Goal: Task Accomplishment & Management: Manage account settings

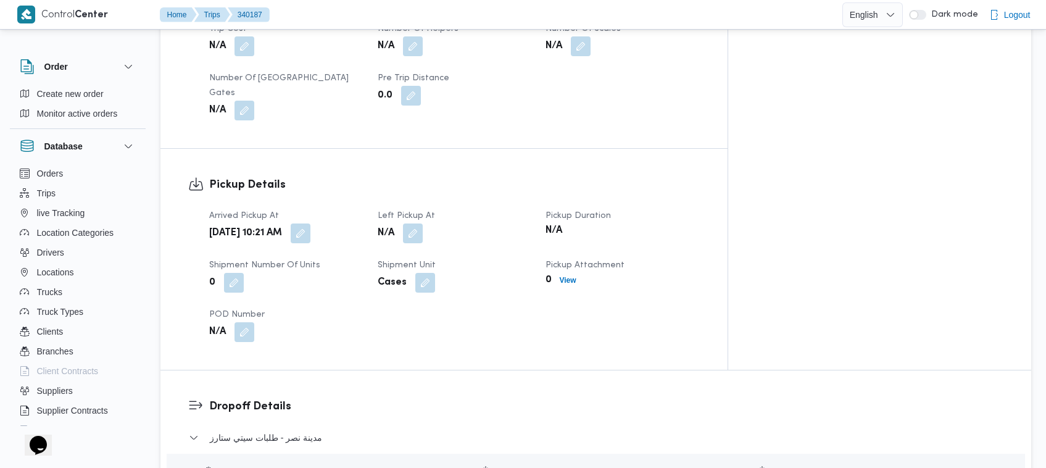
scroll to position [694, 0]
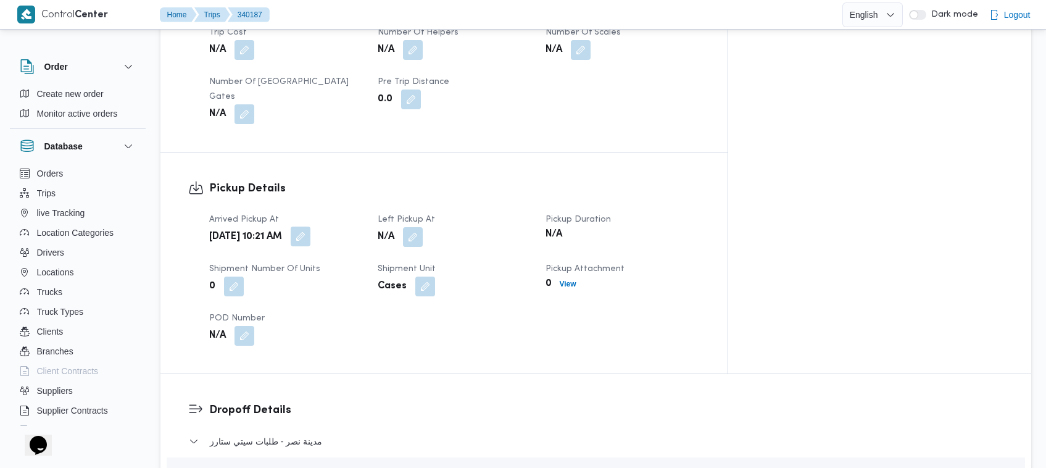
click at [310, 227] on button "button" at bounding box center [301, 237] width 20 height 20
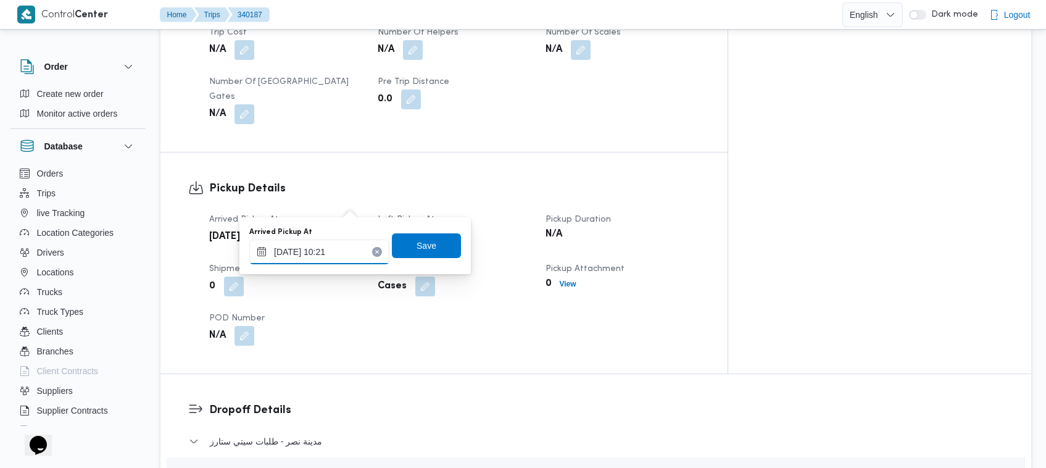
click at [331, 253] on input "[DATE] 10:21" at bounding box center [319, 251] width 140 height 25
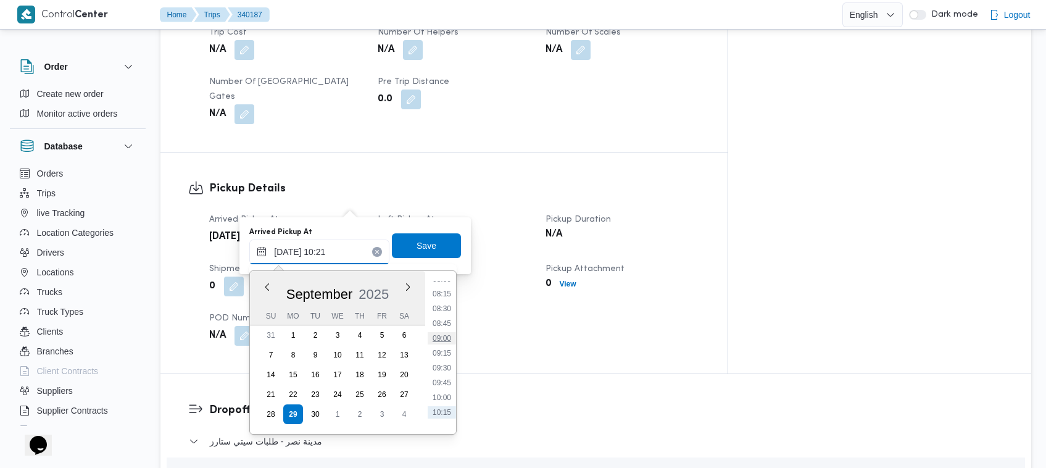
scroll to position [455, 0]
click at [443, 306] on li "08:00" at bounding box center [442, 306] width 28 height 12
type input "[DATE] 08:00"
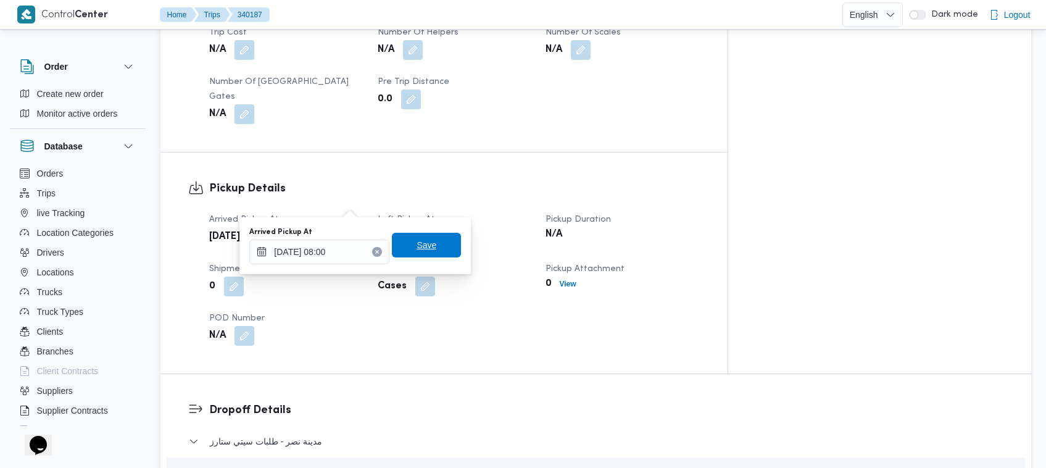
click at [417, 251] on span "Save" at bounding box center [427, 245] width 20 height 15
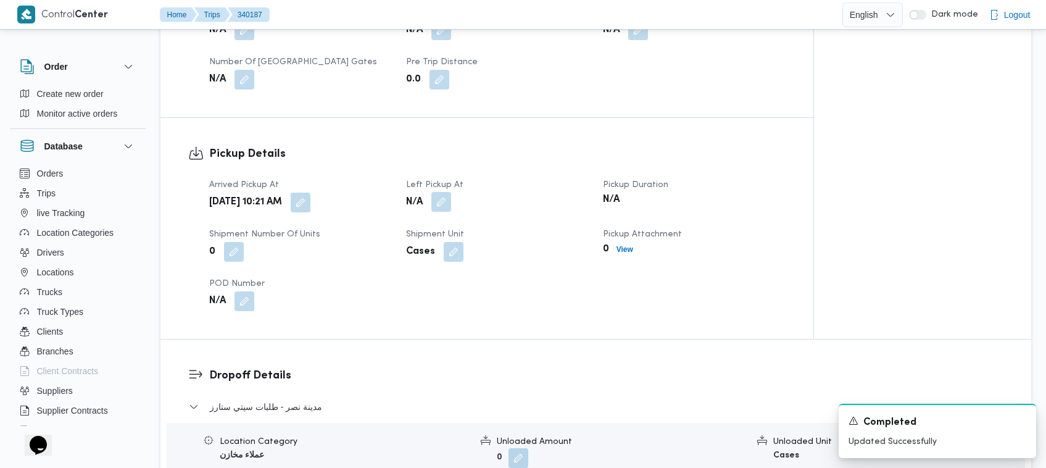
click at [443, 210] on button "button" at bounding box center [441, 202] width 20 height 20
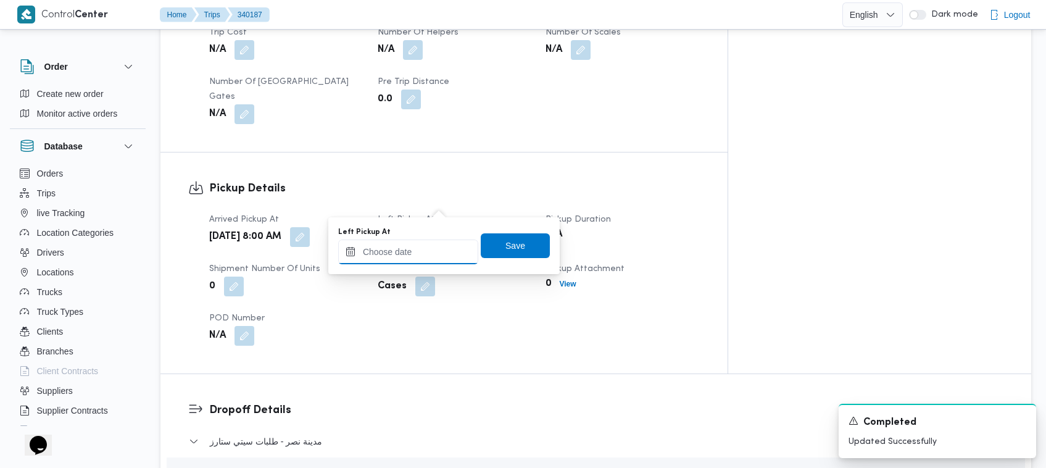
click at [417, 259] on input "Left Pickup At" at bounding box center [408, 251] width 140 height 25
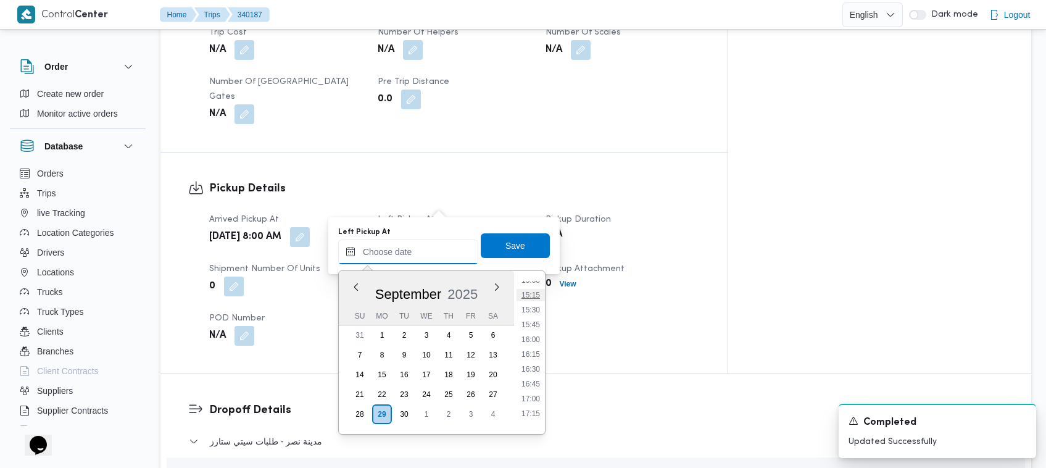
scroll to position [818, 0]
drag, startPoint x: 529, startPoint y: 353, endPoint x: 522, endPoint y: 323, distance: 31.0
click at [529, 354] on li "15:00" at bounding box center [531, 357] width 28 height 12
type input "[DATE] 15:00"
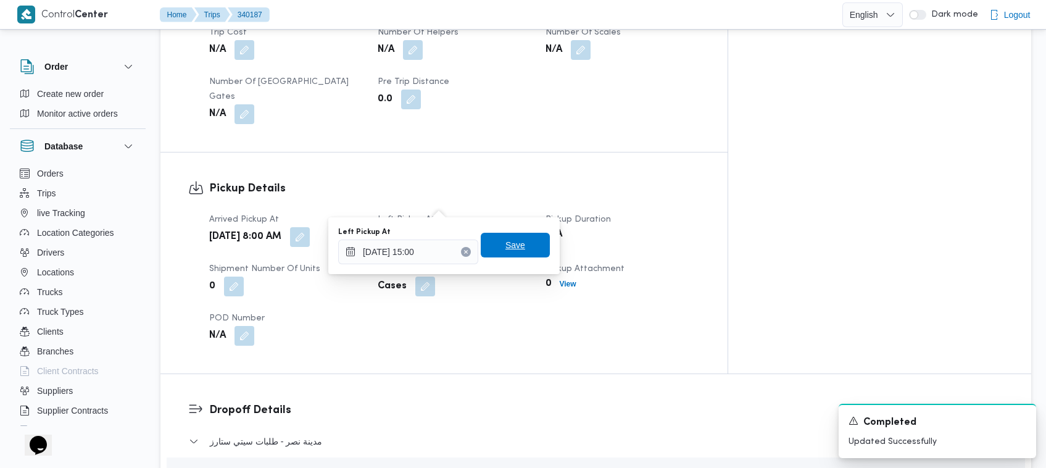
click at [506, 253] on span "Save" at bounding box center [515, 245] width 69 height 25
